Goal: Information Seeking & Learning: Learn about a topic

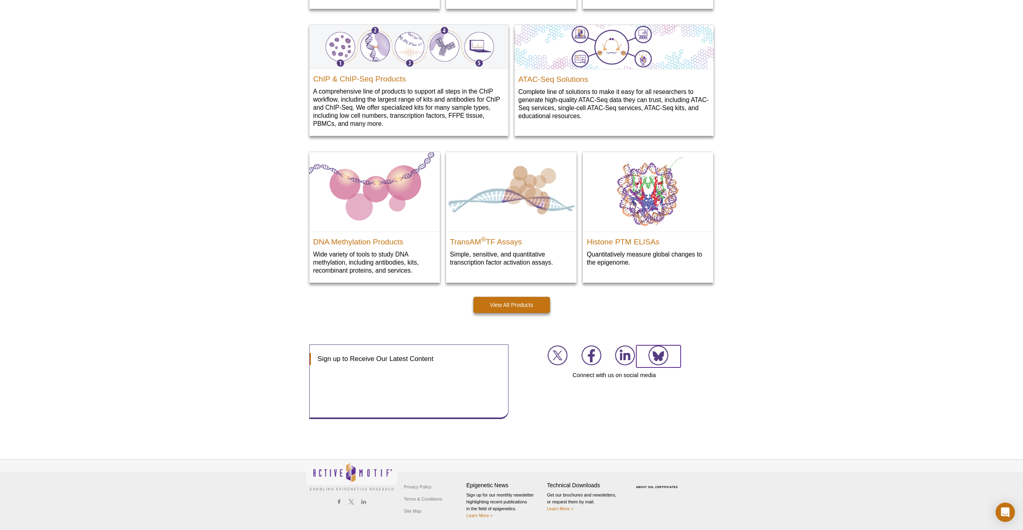
scroll to position [999, 0]
click at [655, 353] on img at bounding box center [658, 355] width 20 height 20
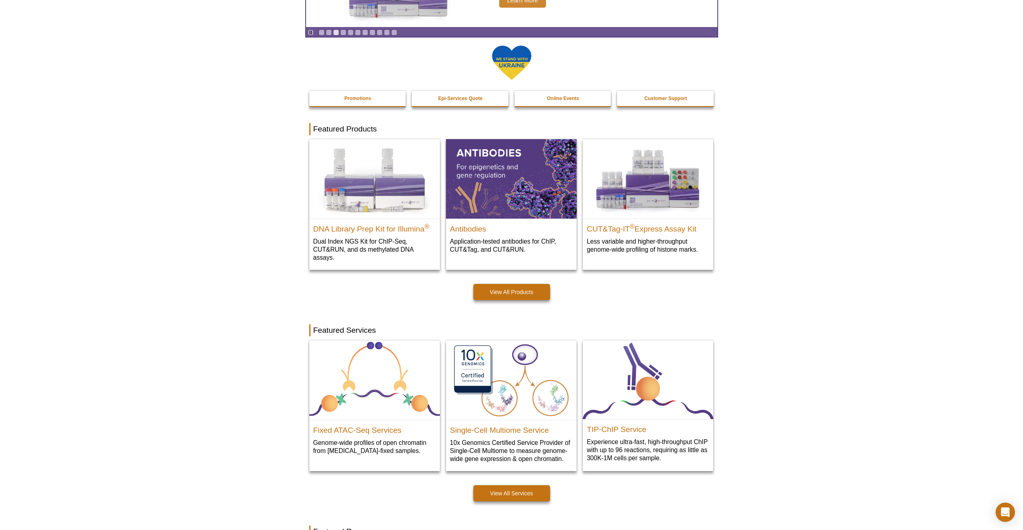
scroll to position [0, 0]
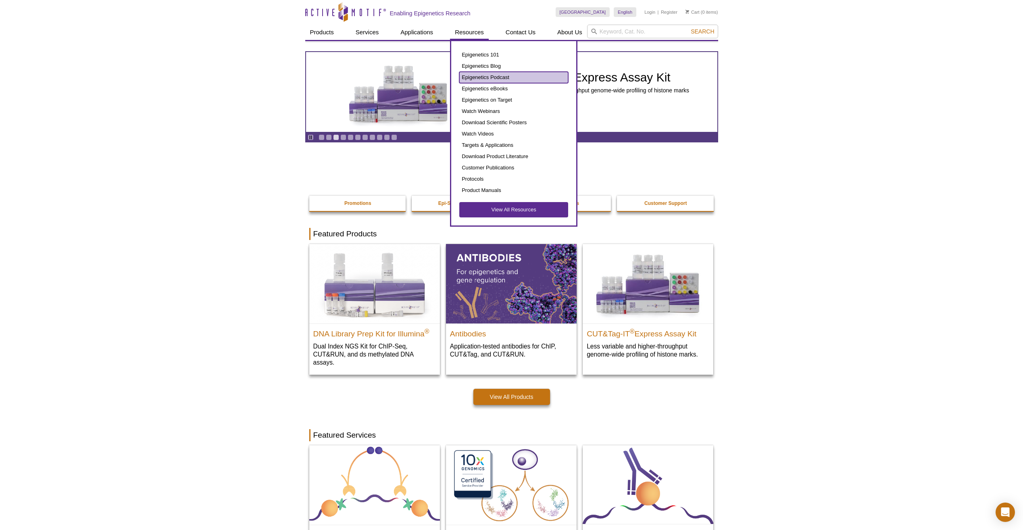
click at [483, 78] on link "Epigenetics Podcast" at bounding box center [513, 77] width 109 height 11
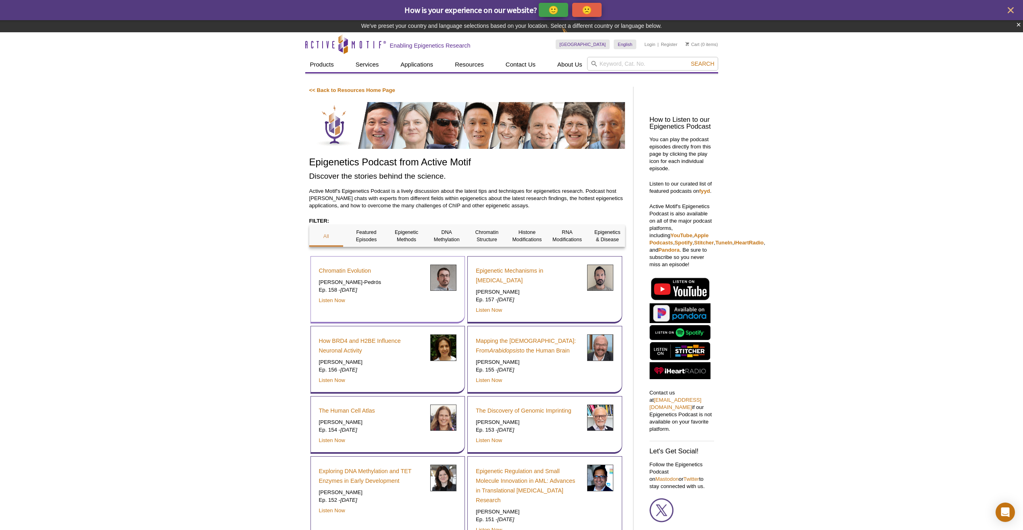
click at [388, 273] on h3 "Chromatin Evolution" at bounding box center [371, 271] width 105 height 10
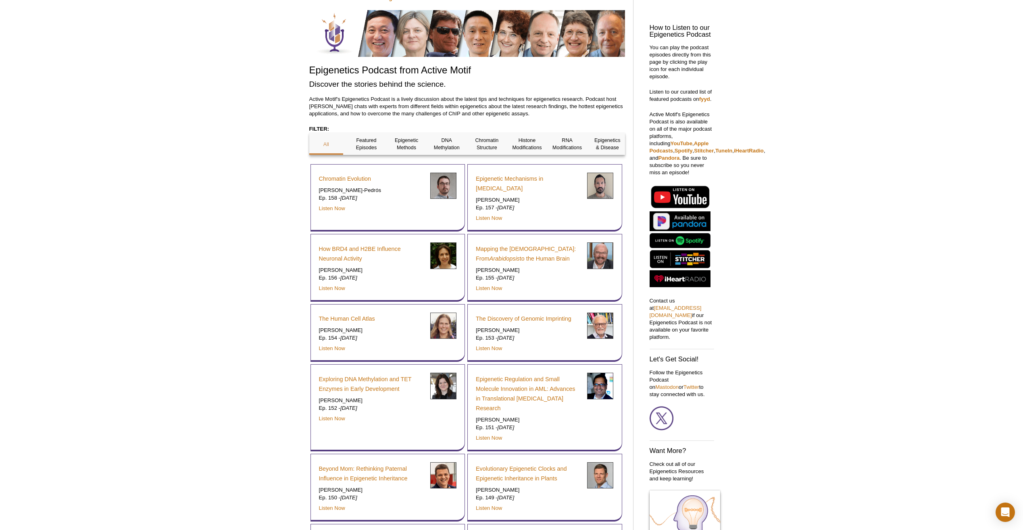
scroll to position [81, 0]
click at [684, 389] on link "Twitter" at bounding box center [692, 386] width 16 height 6
click at [356, 178] on link "Chromatin Evolution" at bounding box center [345, 178] width 52 height 10
